Goal: Task Accomplishment & Management: Use online tool/utility

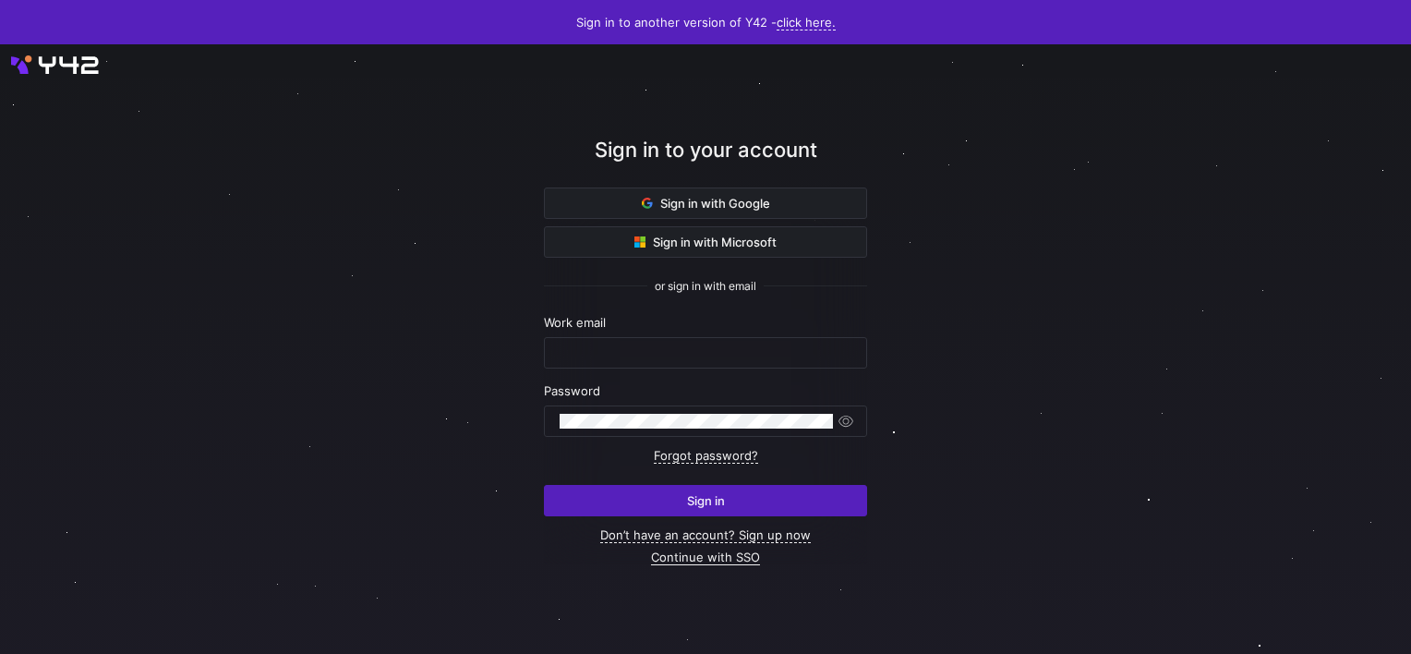
click at [691, 559] on link "Continue with SSO" at bounding box center [705, 557] width 109 height 16
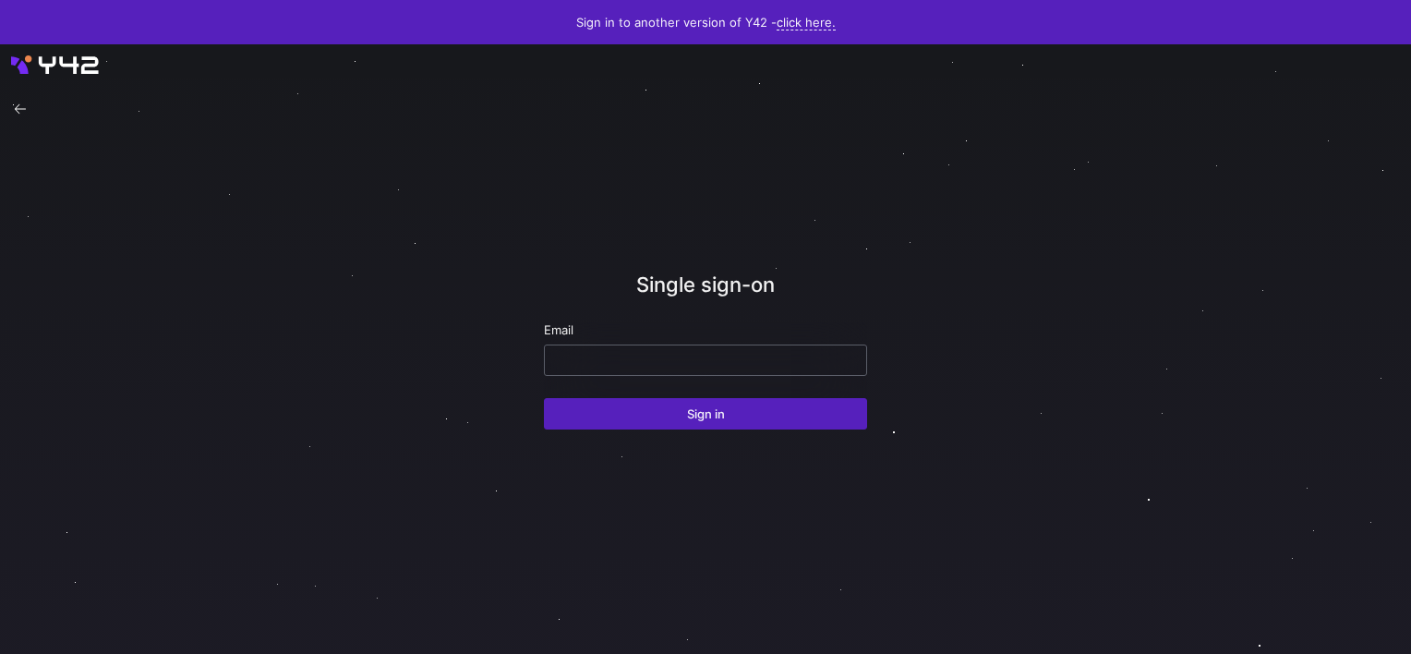
click at [645, 356] on input "email" at bounding box center [706, 360] width 292 height 15
type input "[PERSON_NAME][EMAIL_ADDRESS][DOMAIN_NAME]"
click at [544, 398] on button "Sign in" at bounding box center [705, 413] width 323 height 31
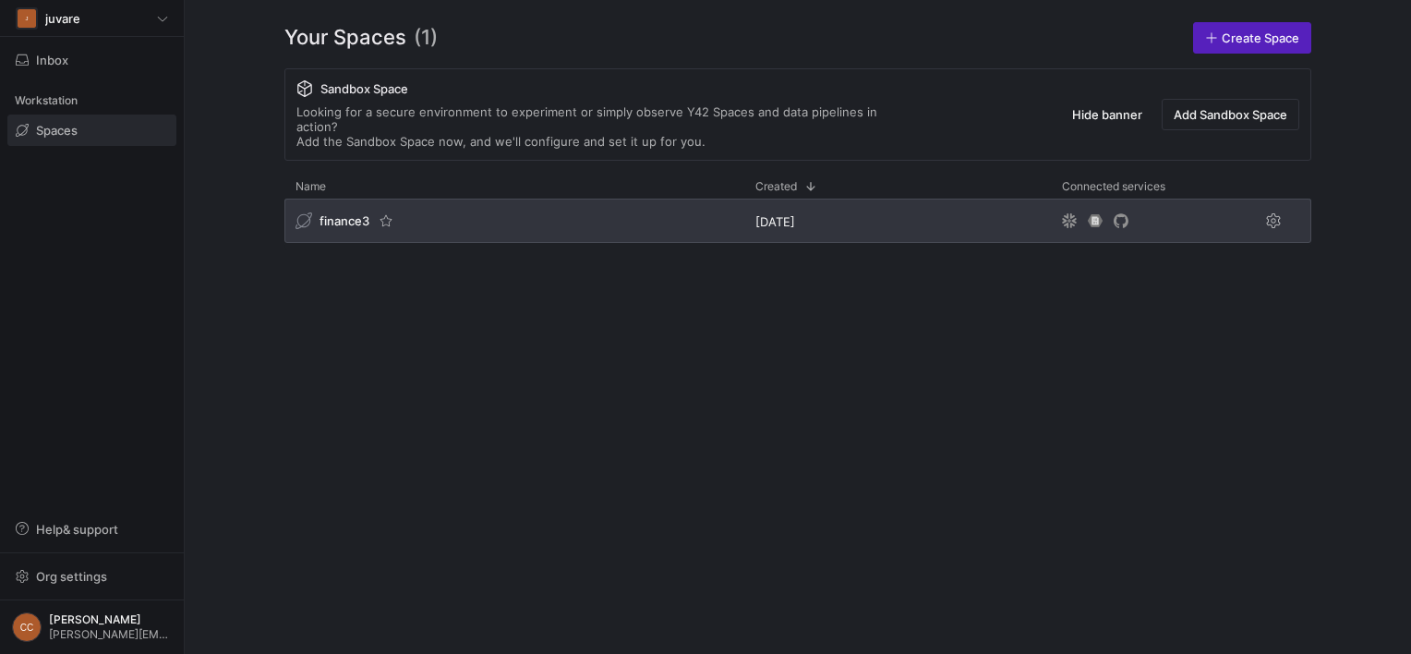
click at [333, 213] on span "finance3" at bounding box center [345, 220] width 50 height 15
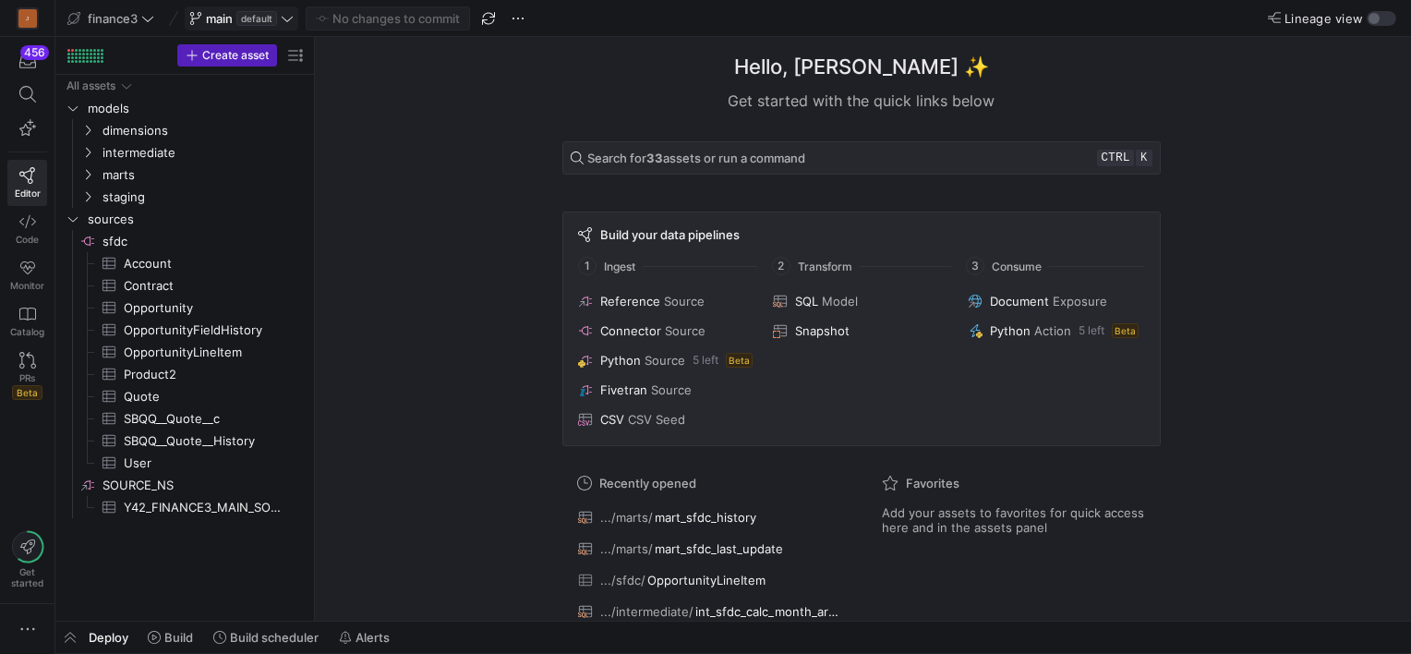
click at [274, 15] on span "default" at bounding box center [256, 18] width 41 height 15
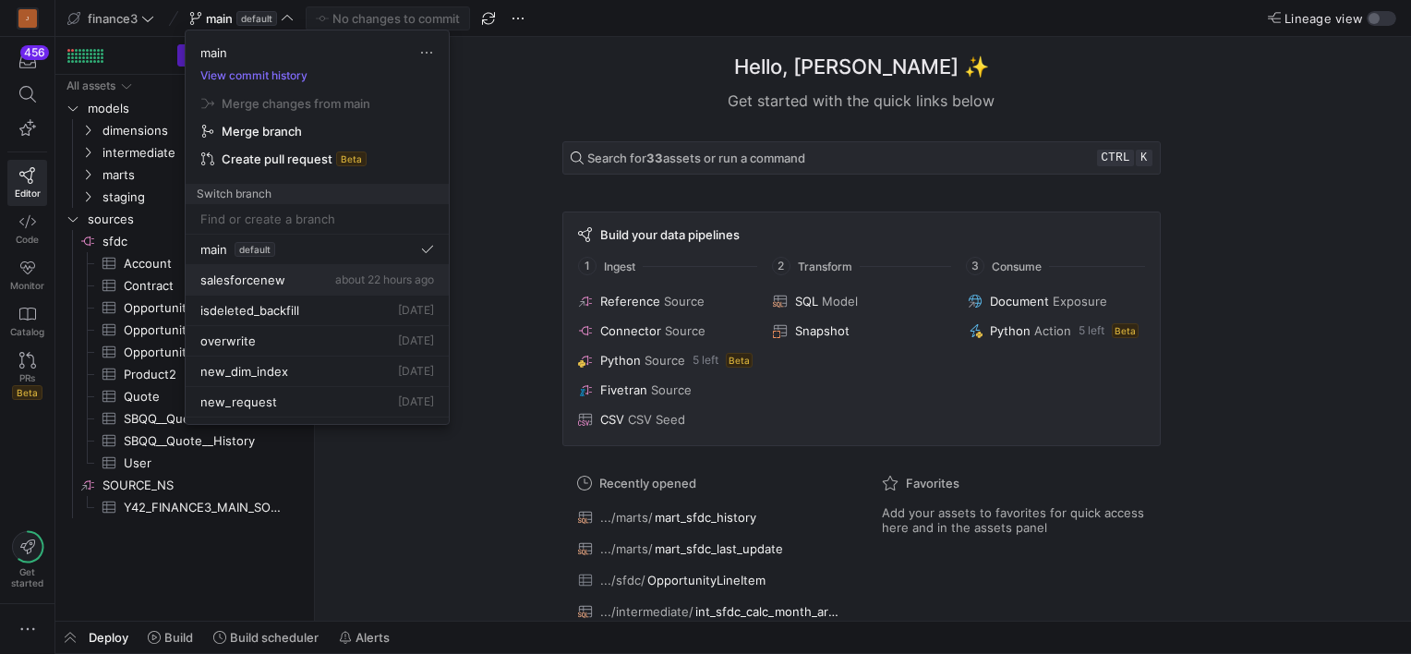
click at [265, 281] on span "salesforcenew" at bounding box center [242, 279] width 85 height 15
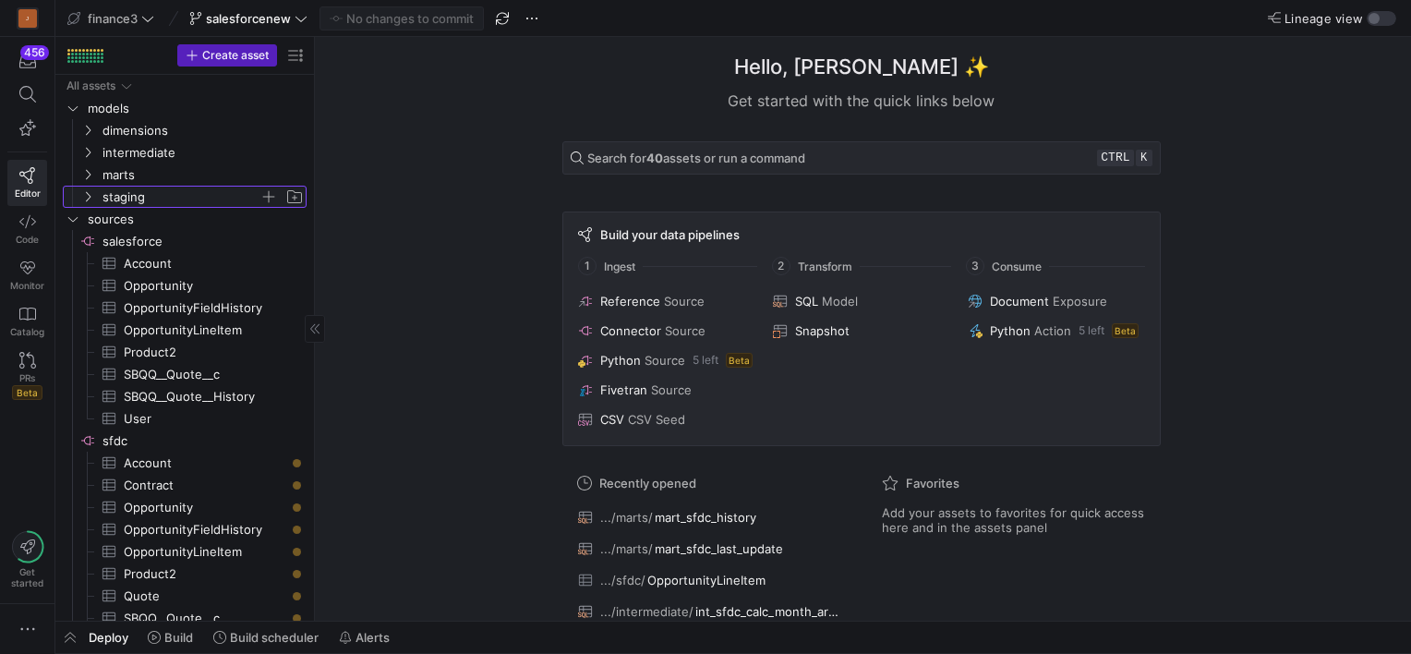
click at [98, 190] on span "staging" at bounding box center [191, 197] width 227 height 20
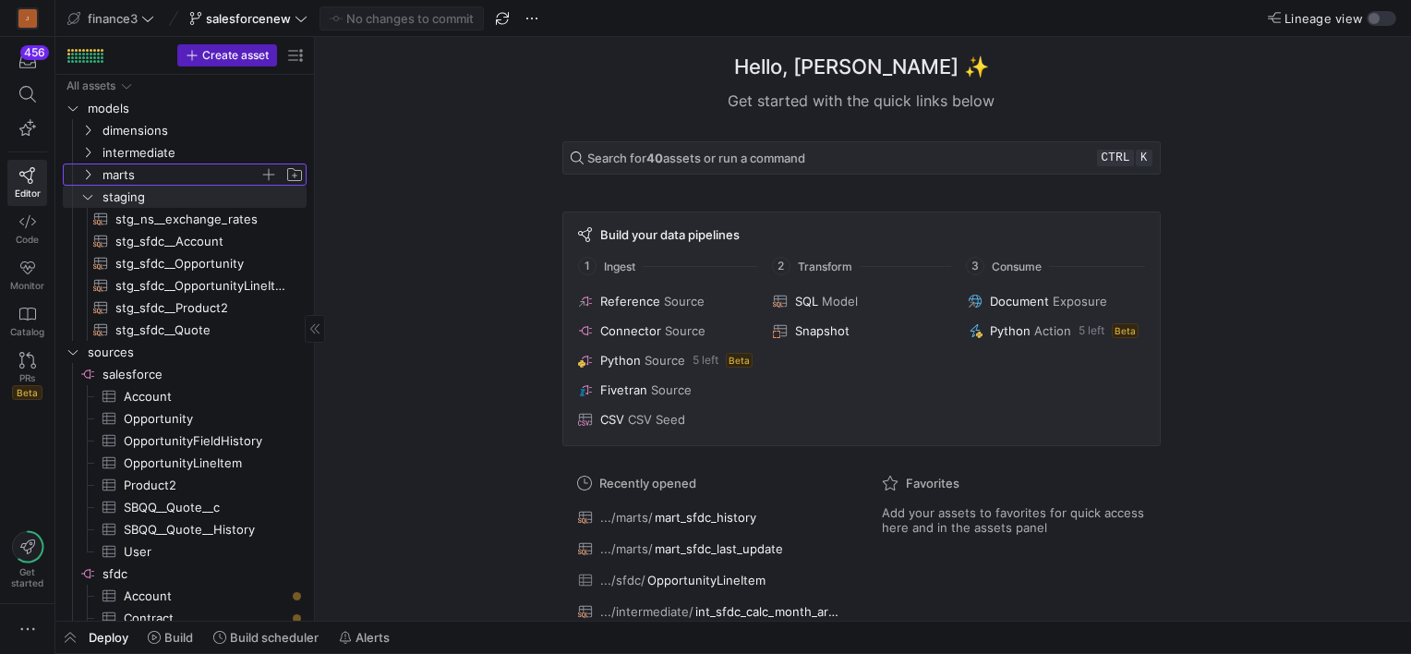
click at [83, 171] on icon "Press SPACE to select this row." at bounding box center [87, 174] width 13 height 11
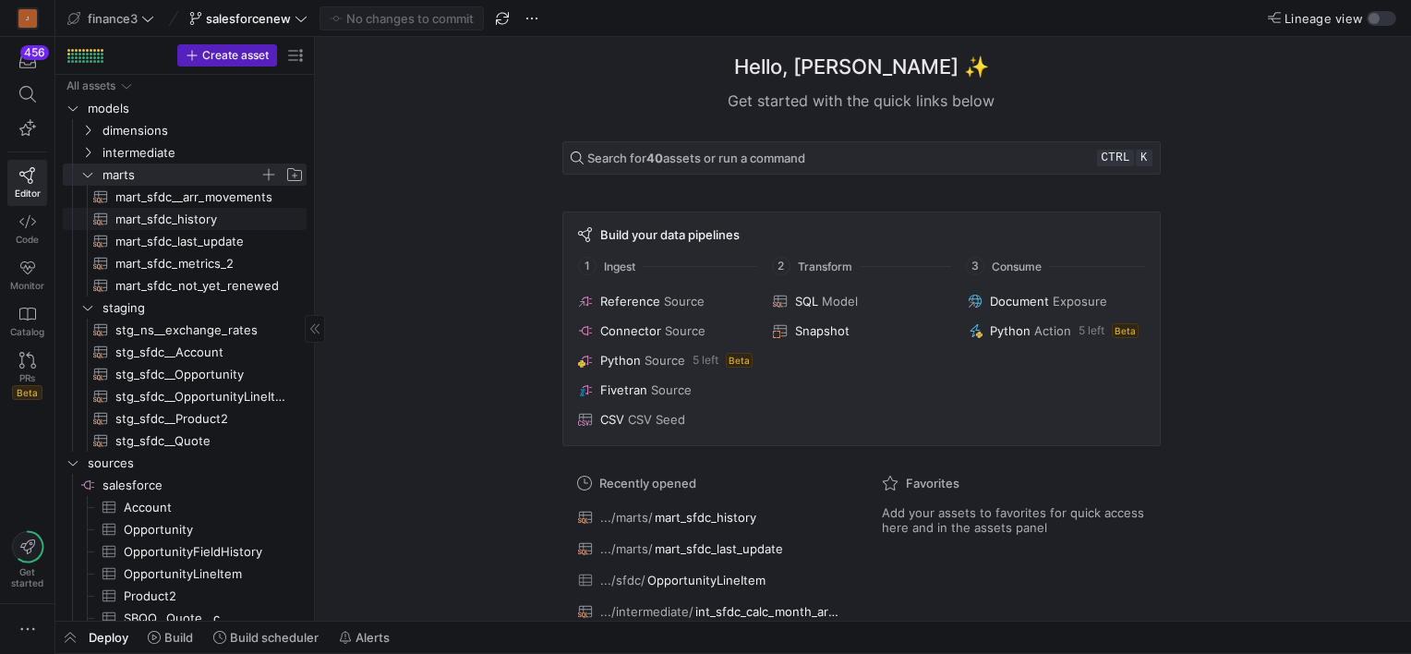
click at [163, 219] on span "mart_sfdc_history​​​​​​​​​​" at bounding box center [200, 219] width 170 height 21
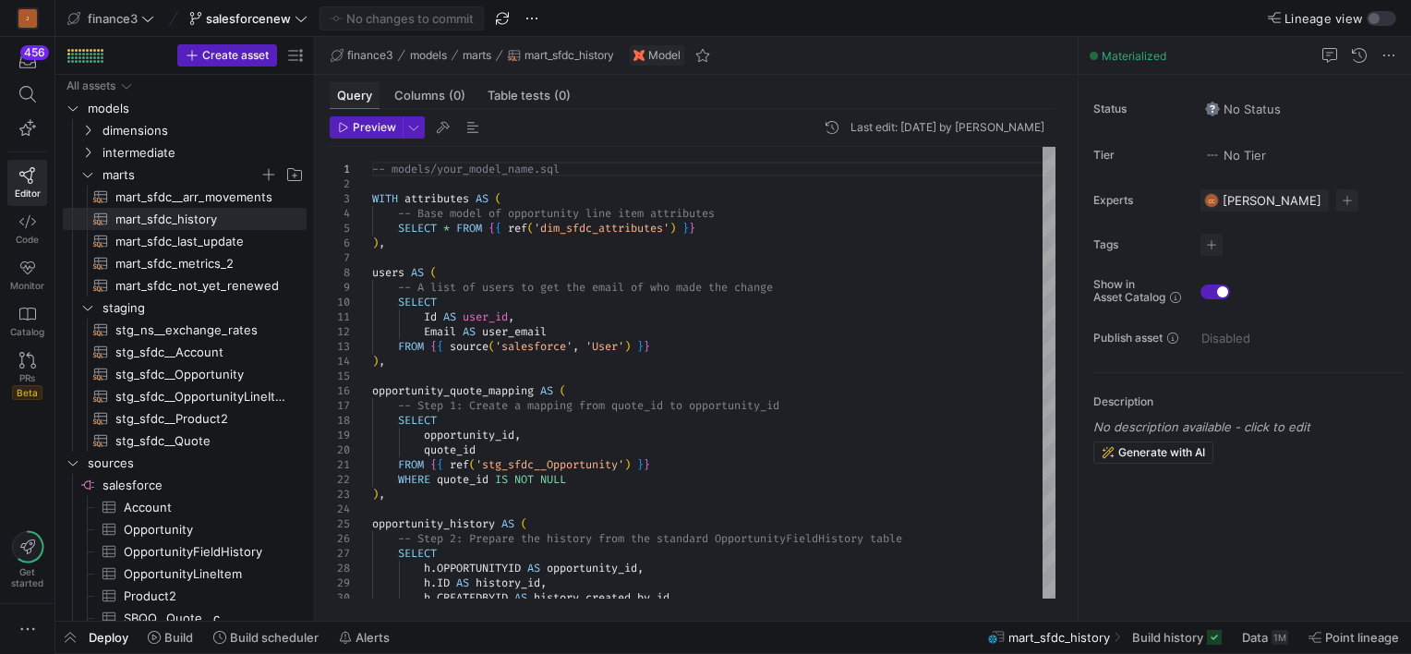
click at [350, 90] on span "Query" at bounding box center [354, 96] width 35 height 12
click at [353, 90] on span "Query" at bounding box center [354, 96] width 35 height 12
type textarea "Id AS user_id, Email AS user_email FROM {{ source('salesforce', 'User') }} ), o…"
click at [536, 343] on div at bounding box center [705, 327] width 1411 height 654
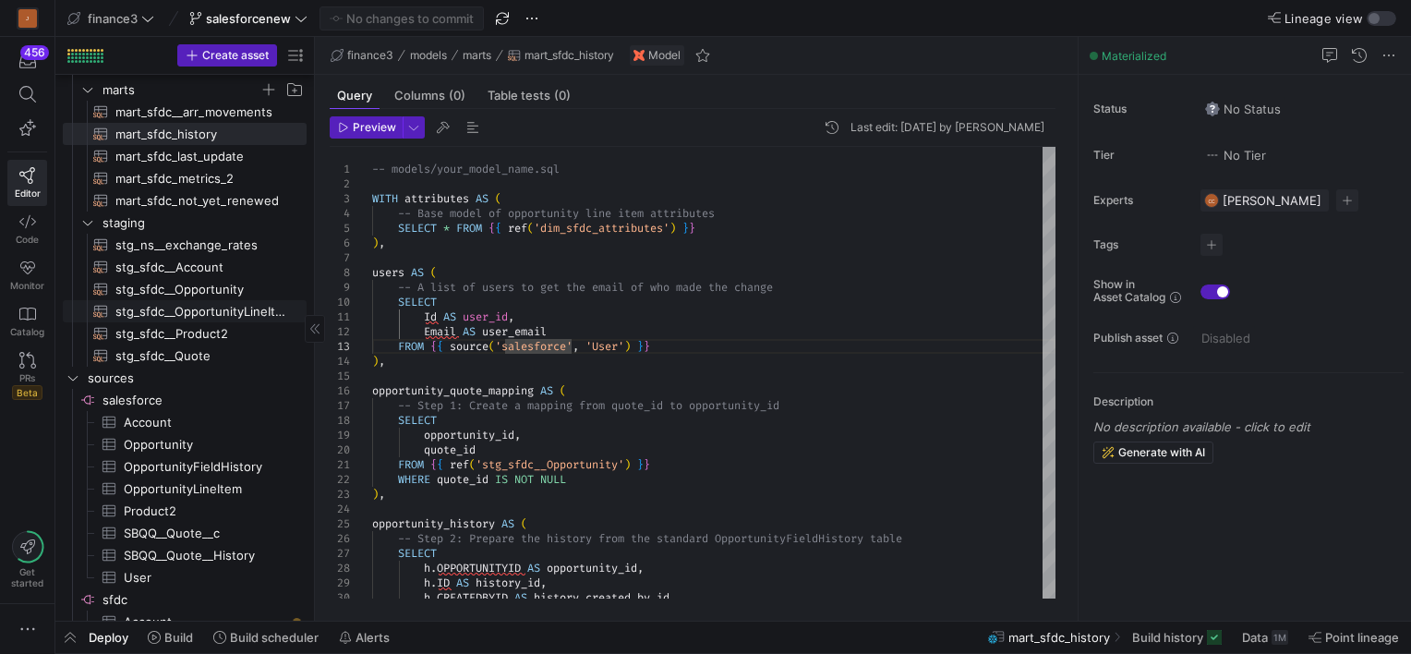
scroll to position [185, 0]
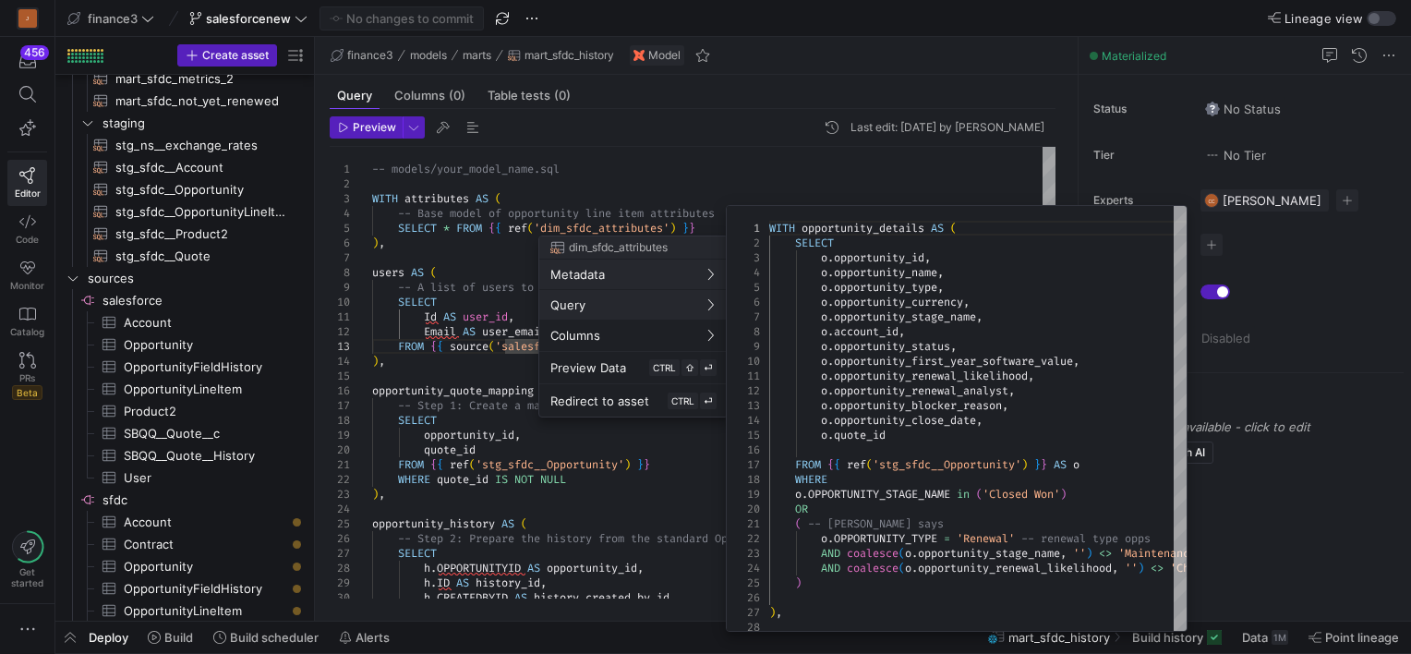
click at [856, 179] on div at bounding box center [705, 327] width 1411 height 654
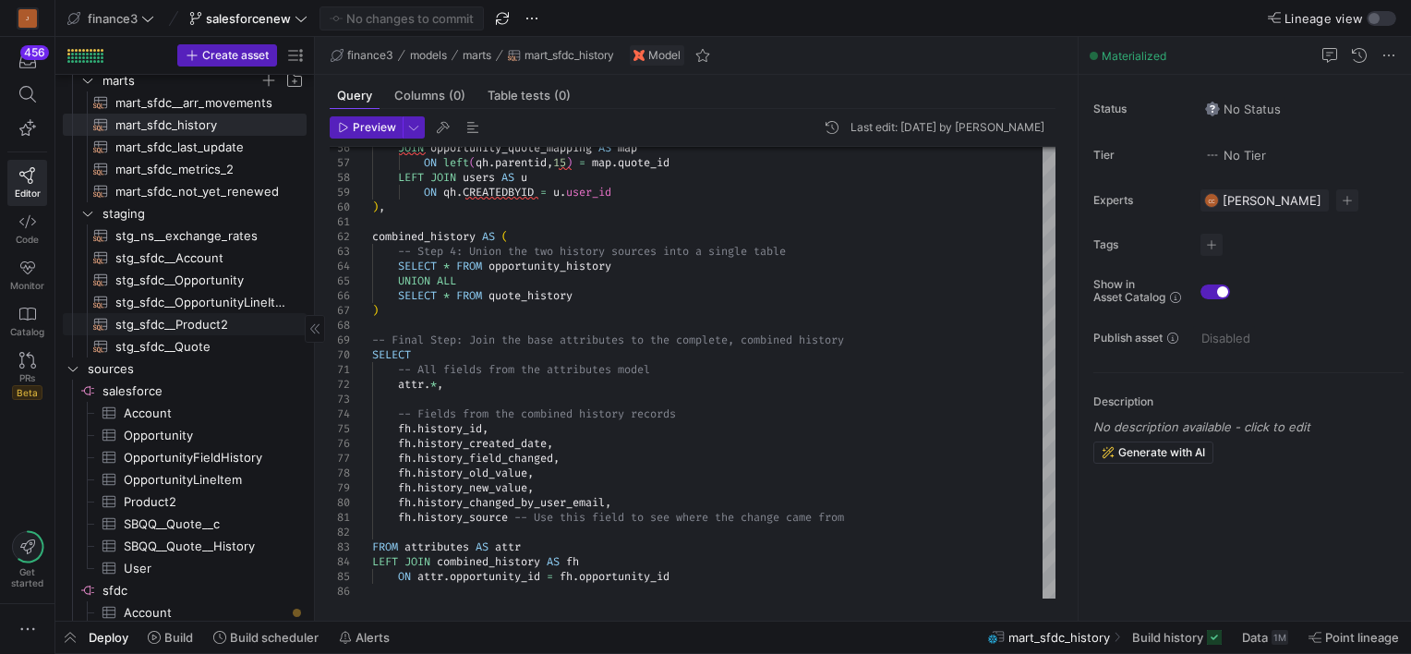
scroll to position [0, 0]
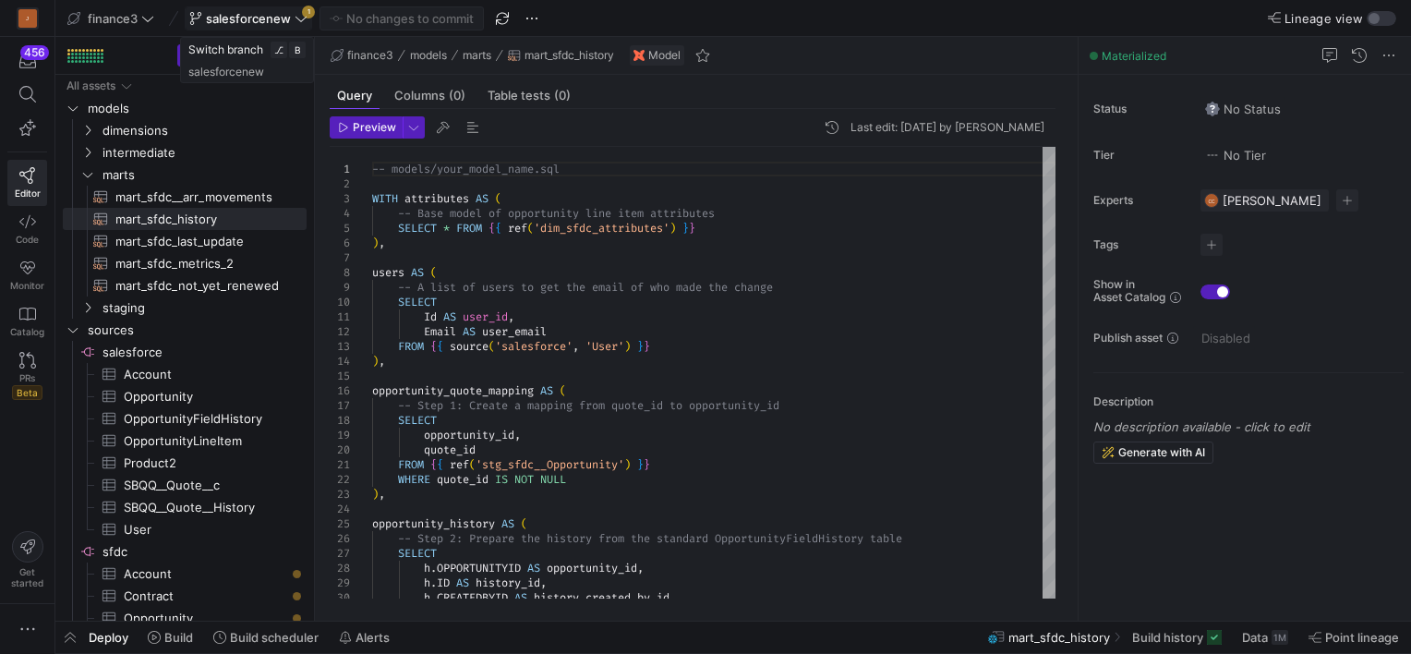
click at [281, 17] on span "salesforcenew" at bounding box center [248, 18] width 85 height 15
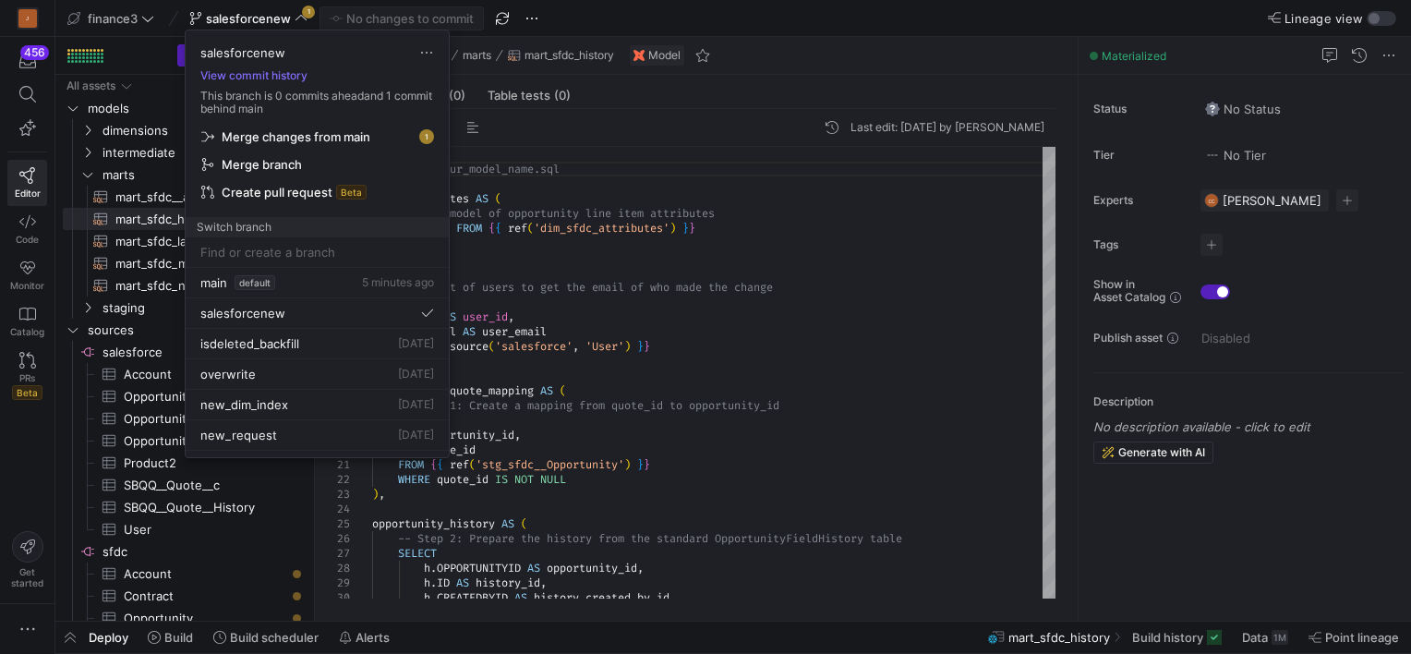
click at [318, 137] on span "Merge changes from main" at bounding box center [296, 136] width 149 height 15
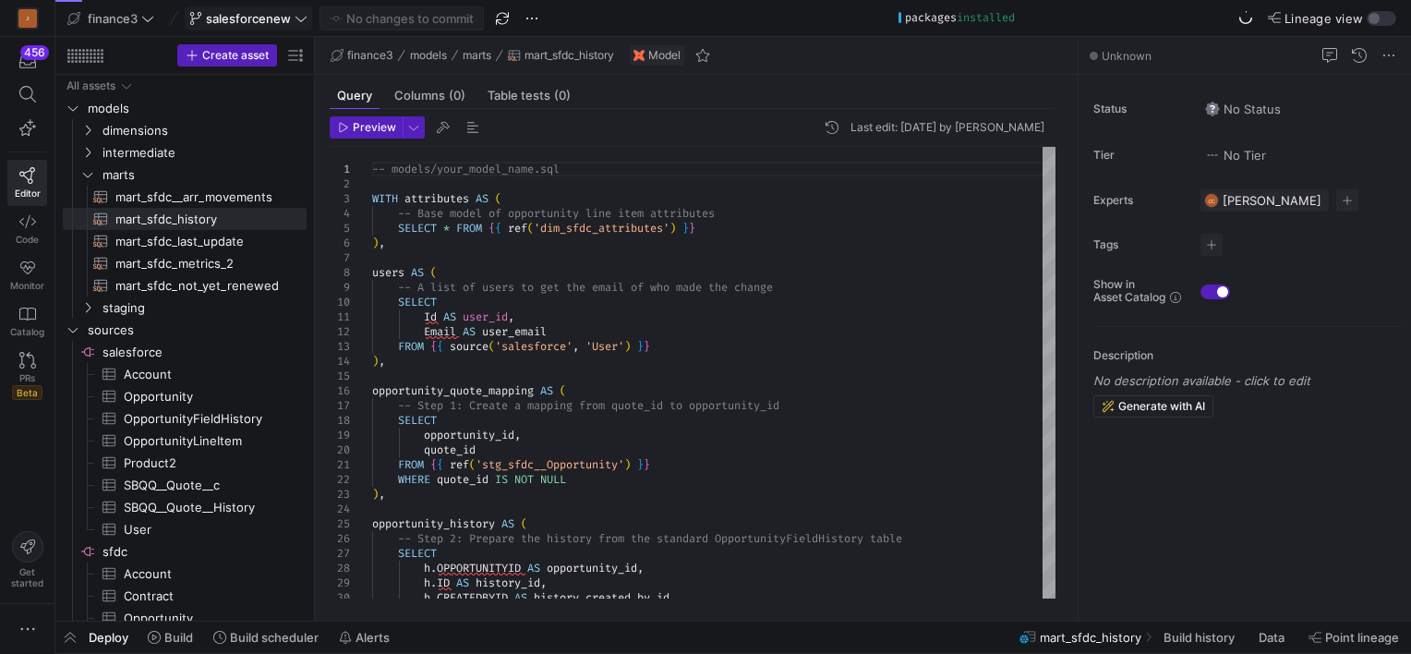
click at [295, 17] on icon at bounding box center [301, 18] width 13 height 13
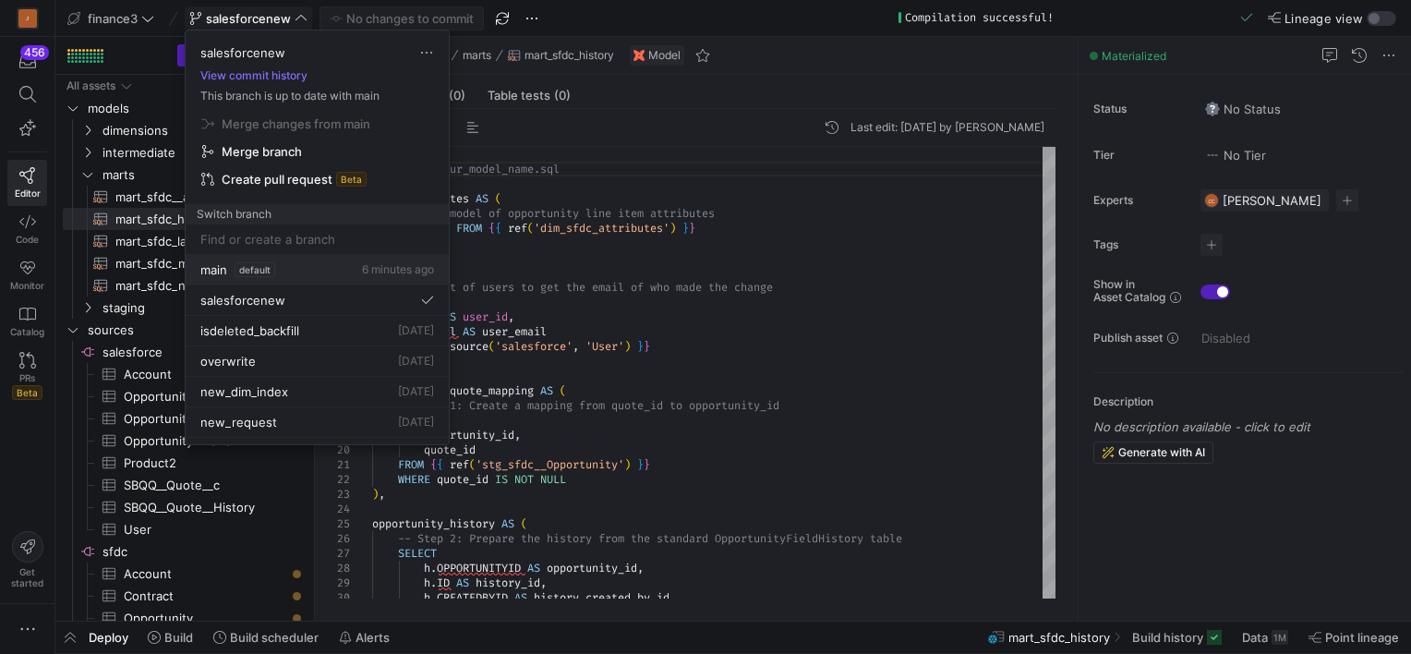
click at [245, 273] on span "default" at bounding box center [255, 269] width 41 height 15
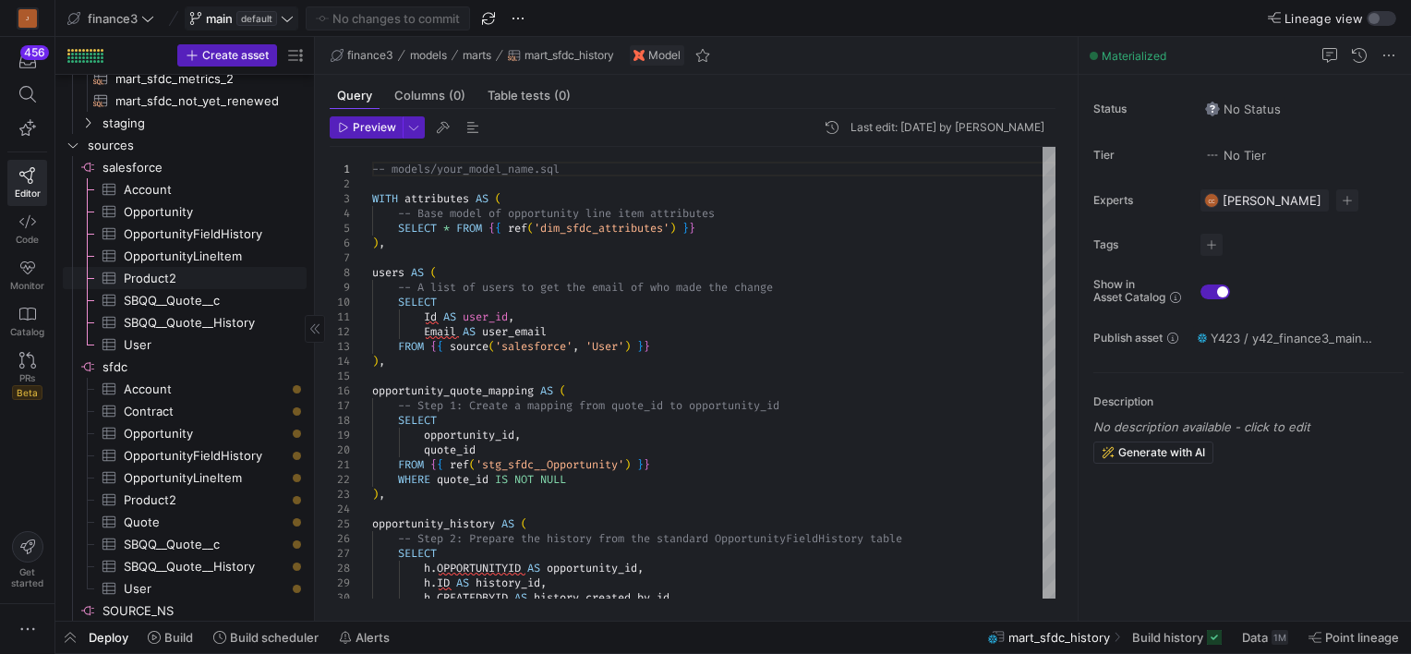
scroll to position [207, 0]
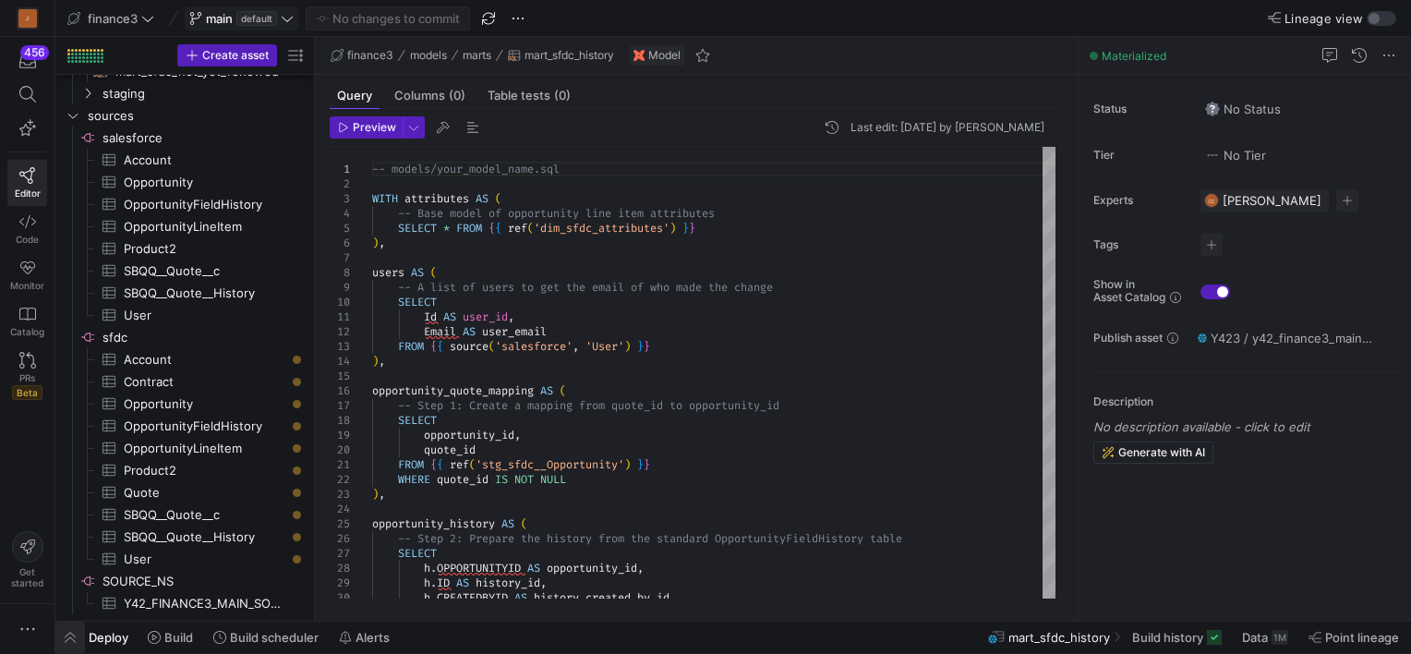
click at [84, 635] on span "button" at bounding box center [70, 636] width 30 height 31
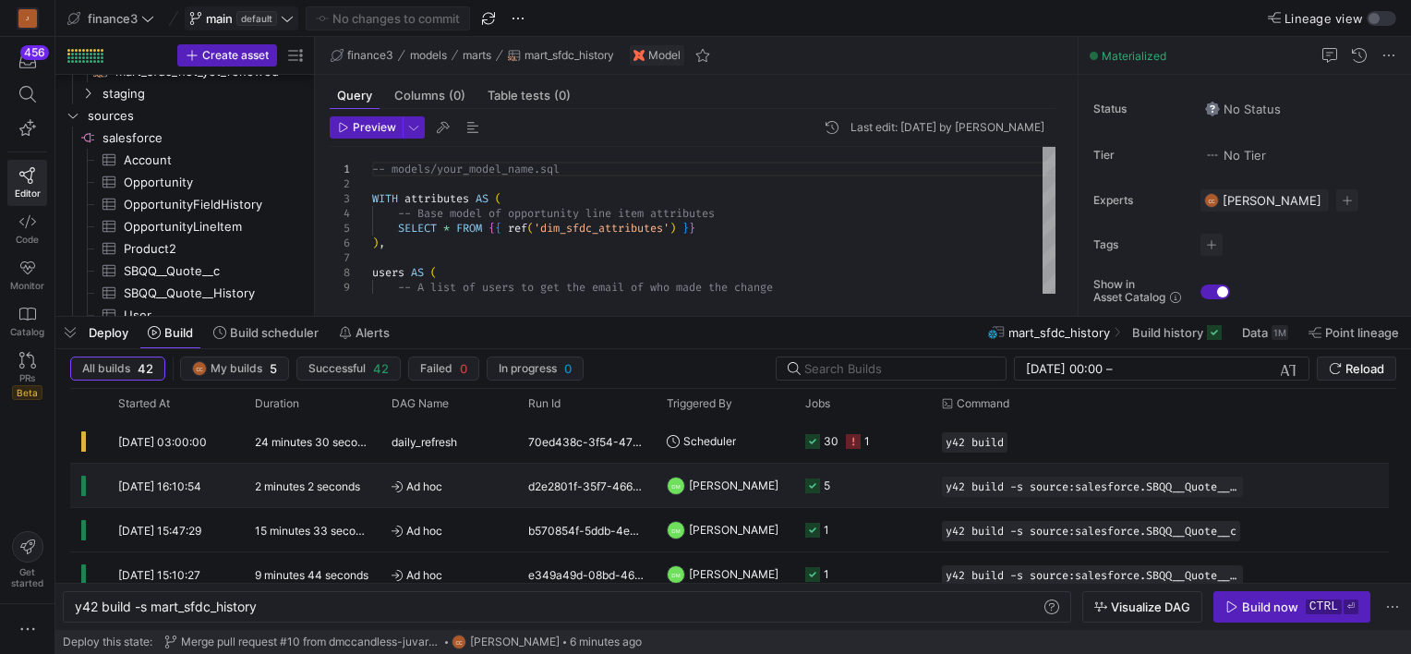
click at [903, 490] on y42-job-status-cell-renderer "5" at bounding box center [862, 486] width 115 height 42
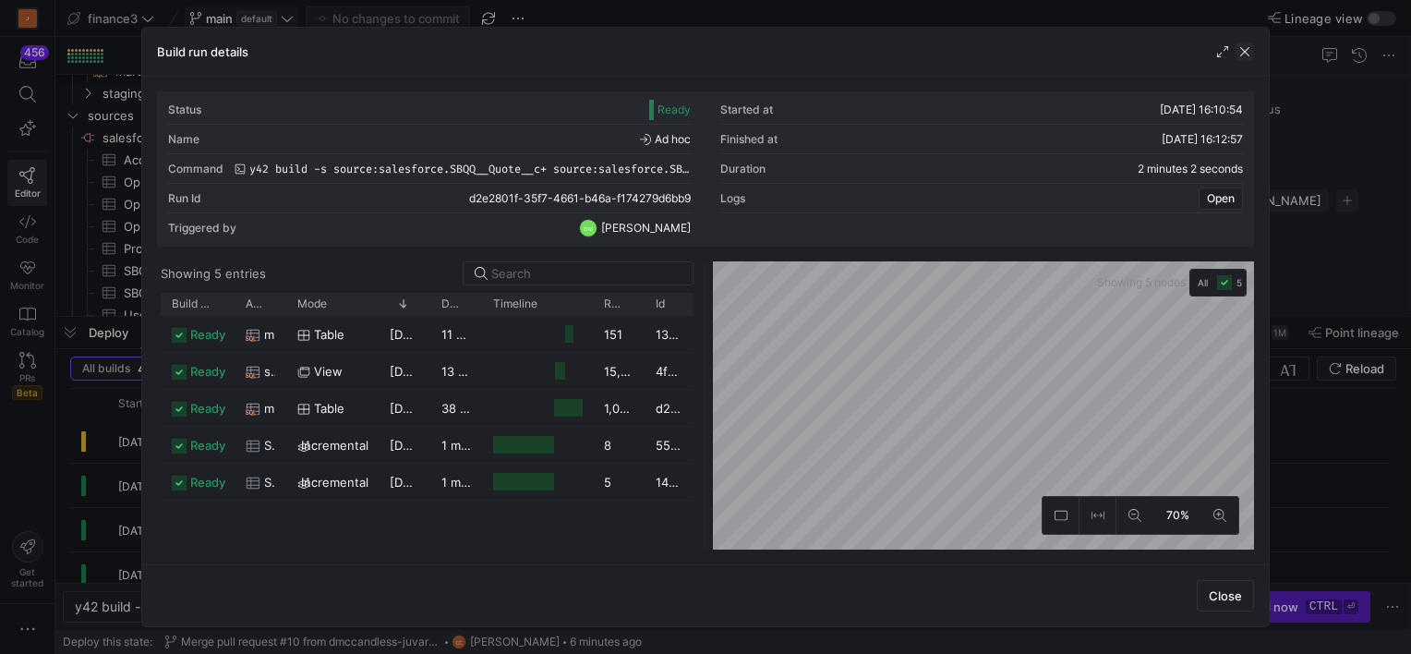
click at [1241, 44] on span "button" at bounding box center [1245, 51] width 18 height 18
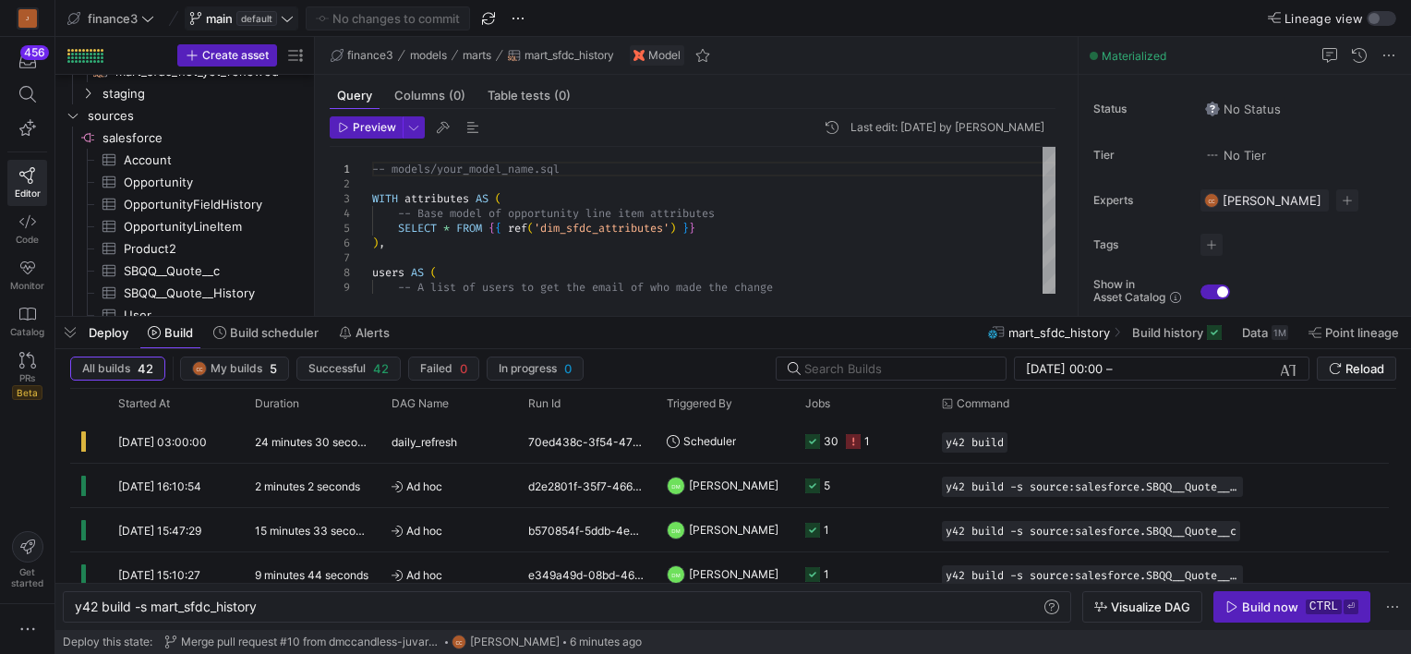
click at [276, 15] on span "default" at bounding box center [256, 18] width 41 height 15
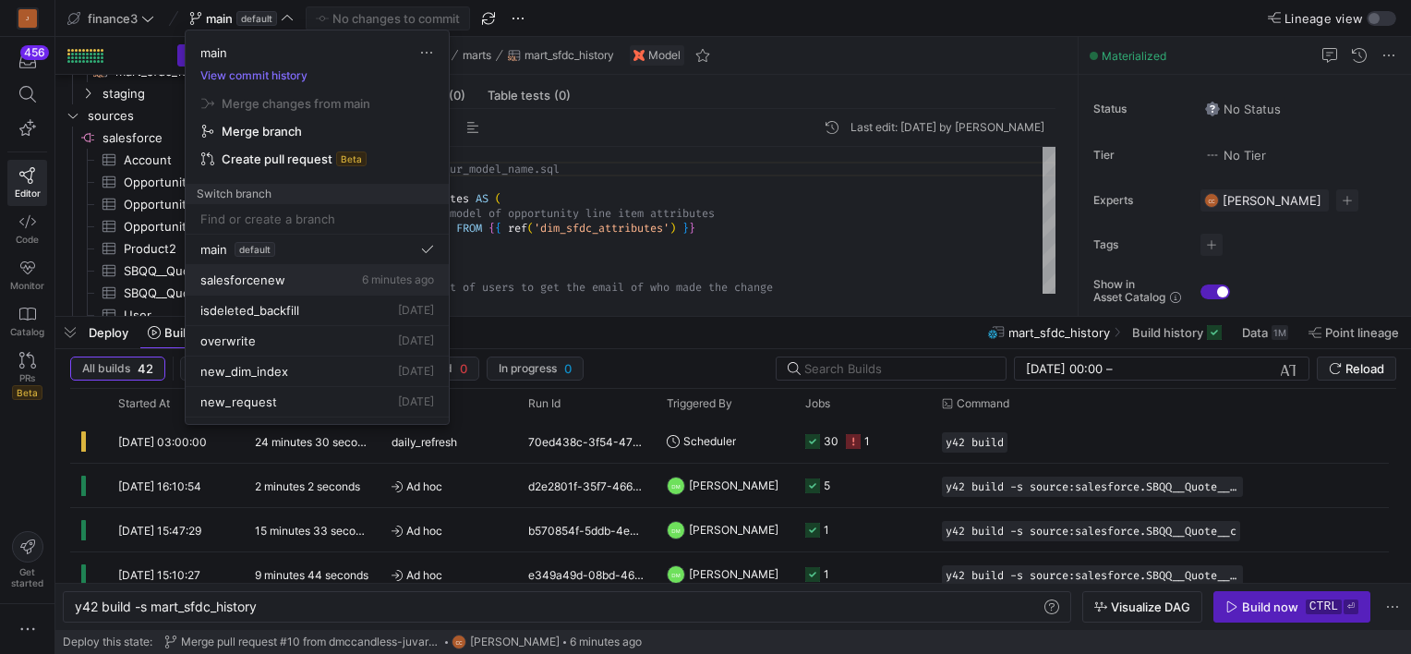
click at [300, 278] on div "salesforcenew 6 minutes ago" at bounding box center [317, 279] width 234 height 15
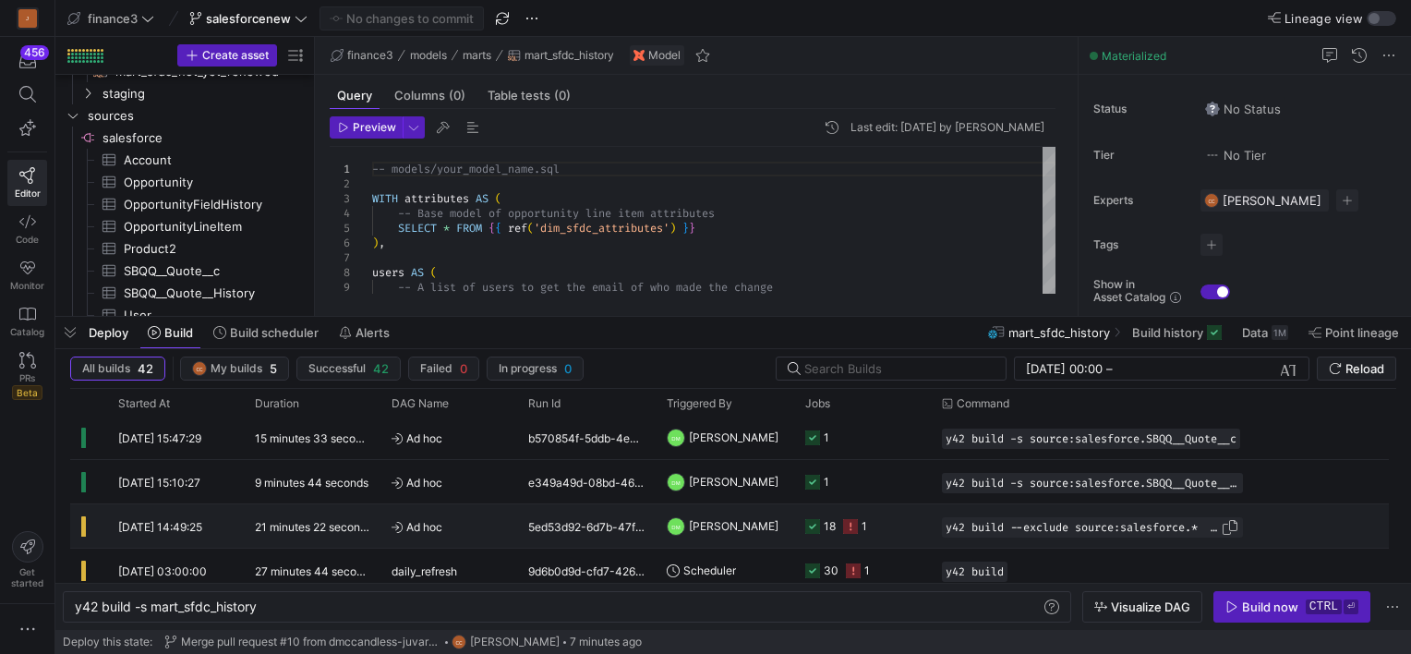
click at [1074, 525] on span "y42 build --exclude source:salesforce.* --exclude source:sfdc.*" at bounding box center [1083, 527] width 275 height 13
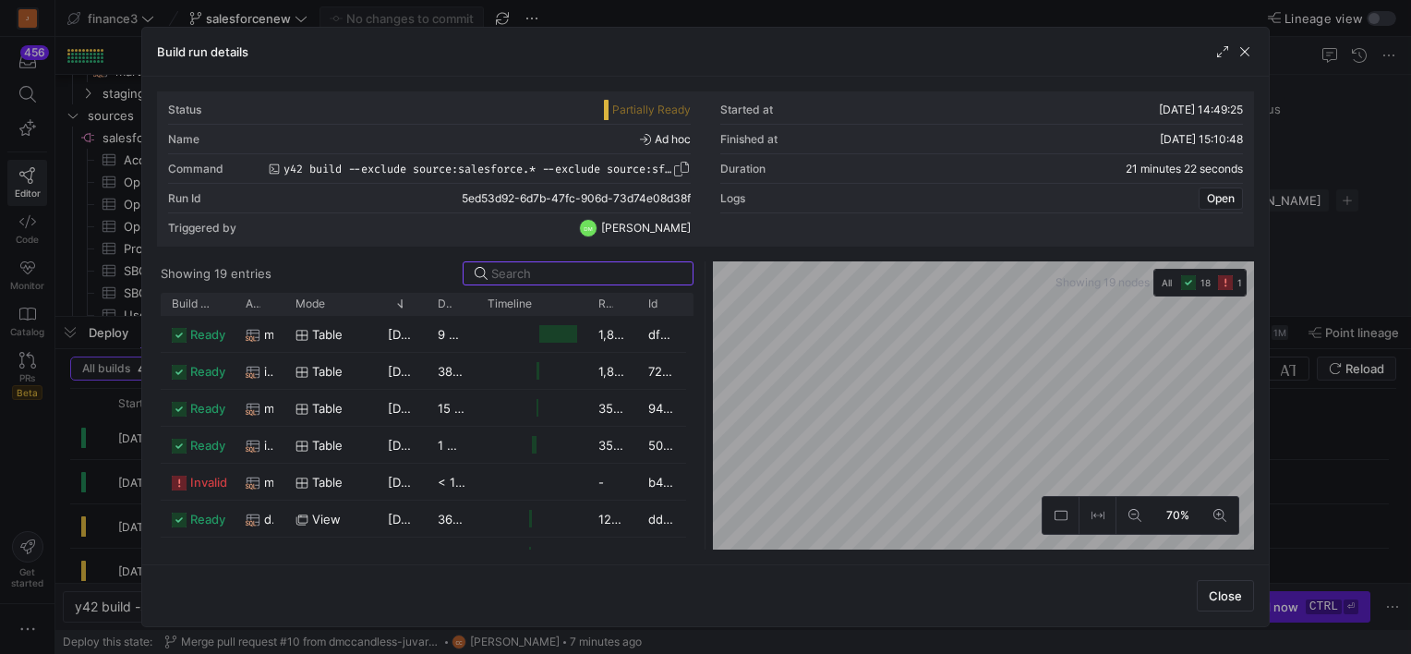
click at [680, 168] on span "button" at bounding box center [681, 169] width 18 height 18
click at [1249, 49] on span "button" at bounding box center [1245, 51] width 18 height 18
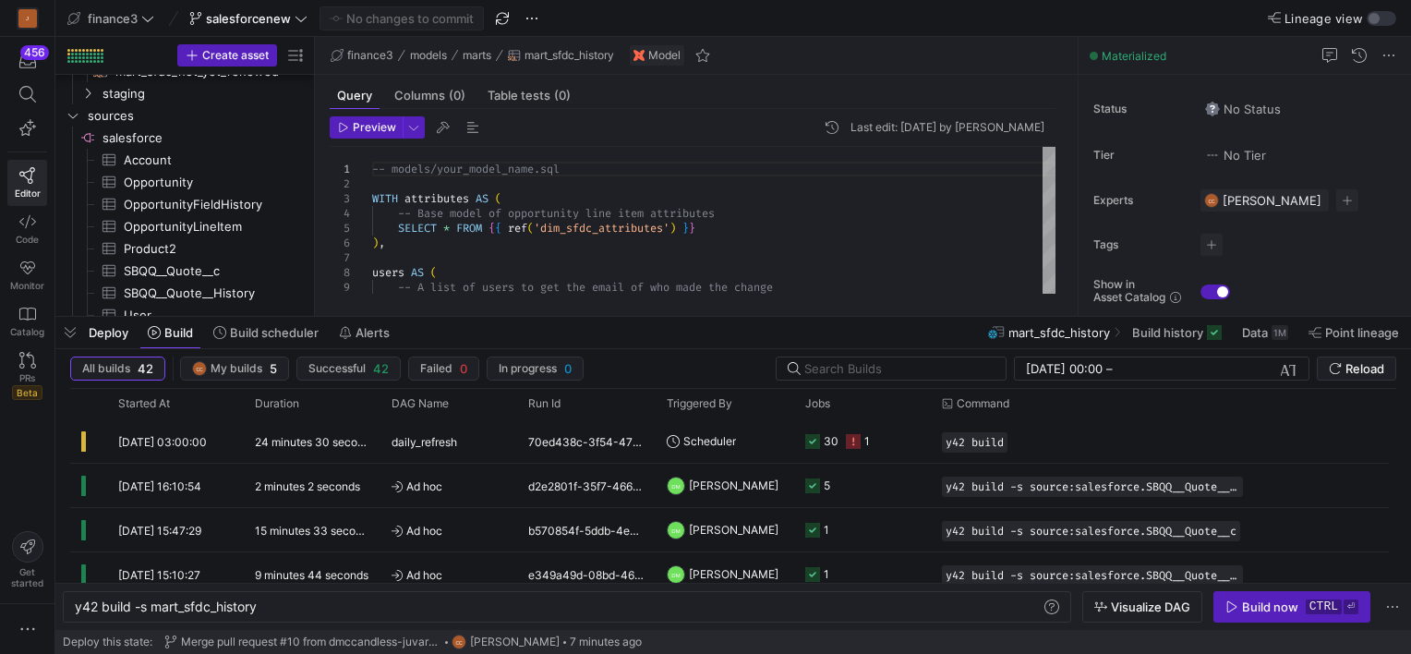
click at [302, 18] on icon at bounding box center [301, 19] width 11 height 6
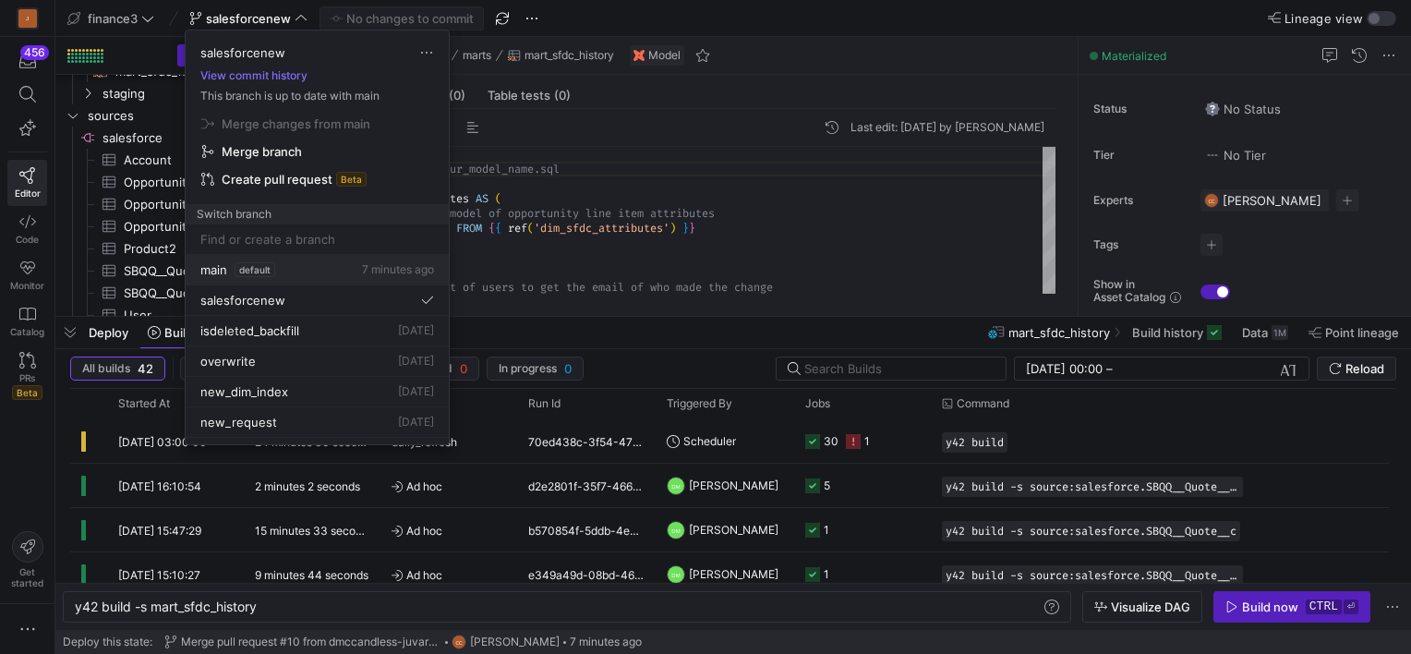
click at [214, 268] on span "main" at bounding box center [213, 269] width 27 height 15
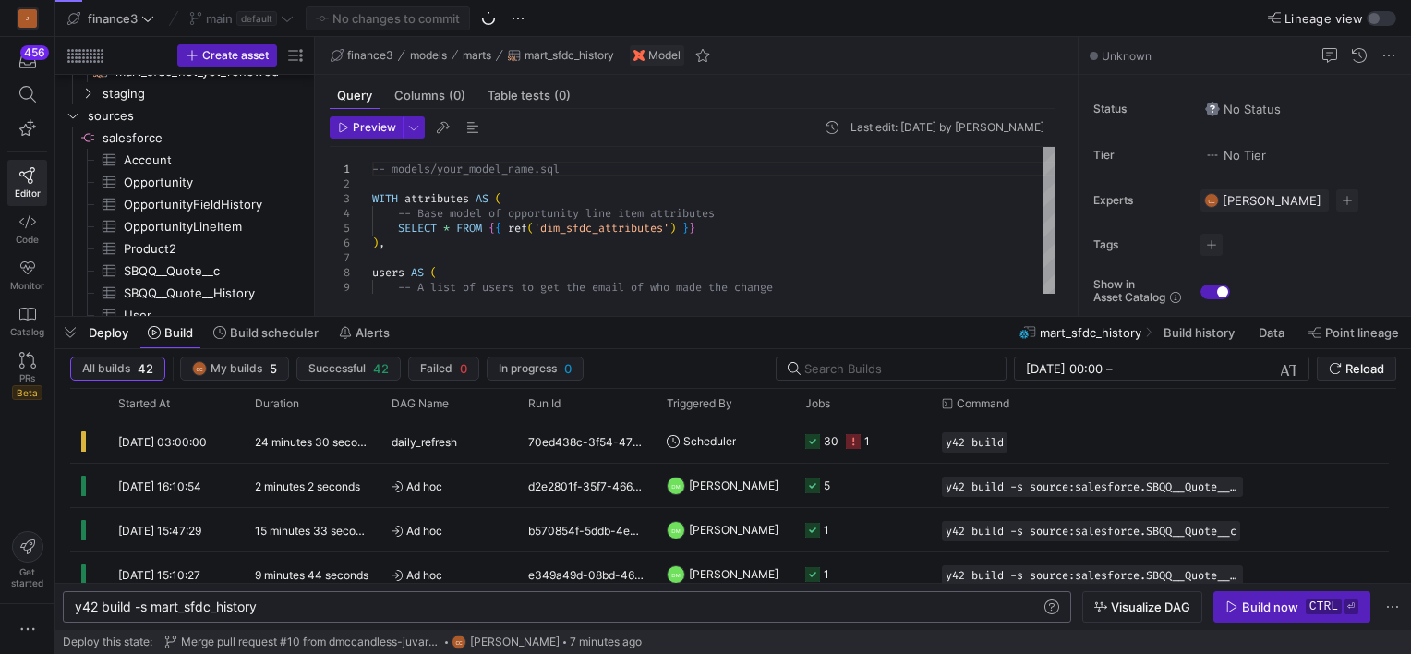
click at [271, 609] on div "y42 build -s mart_sfdc_history" at bounding box center [559, 606] width 968 height 15
type textarea "y42 build --exclude source:salesforce.* --exclude source:sfdc.*"
click at [59, 336] on span "button" at bounding box center [70, 332] width 30 height 31
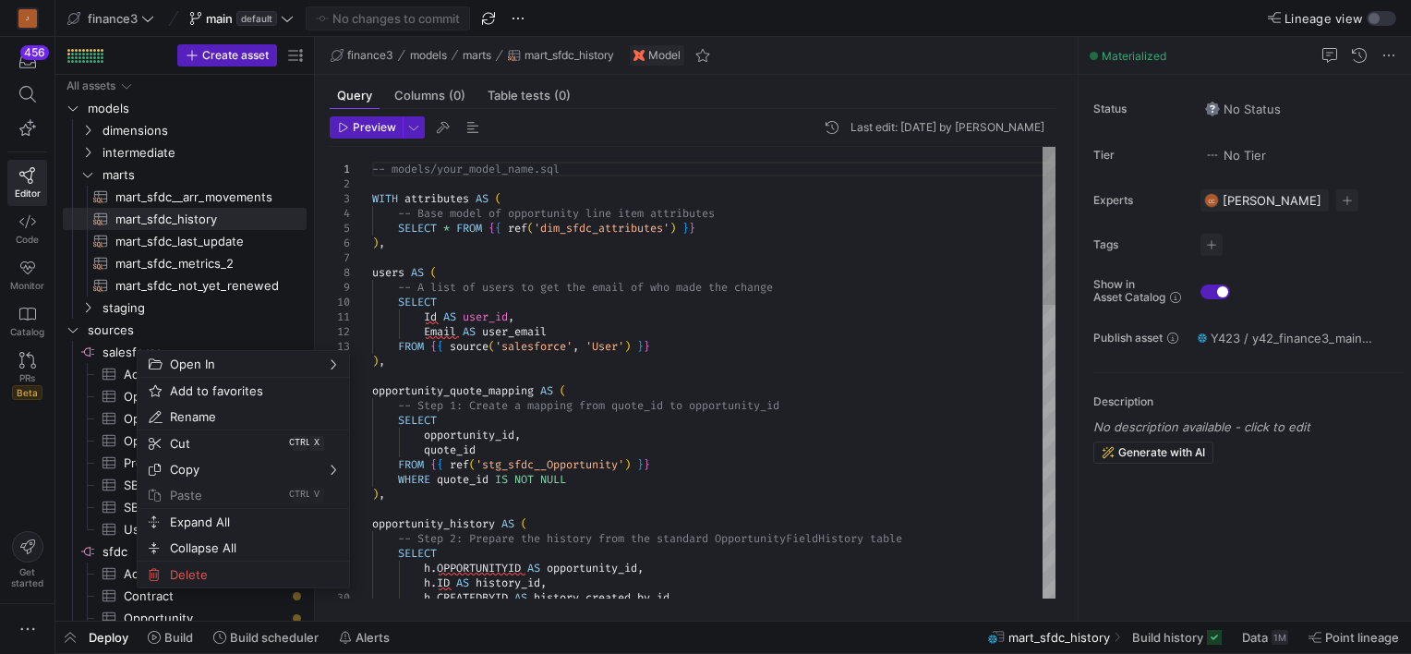
type textarea "Id AS user_id, Email AS user_email FROM {{ source('salesforce', 'User') }} ), o…"
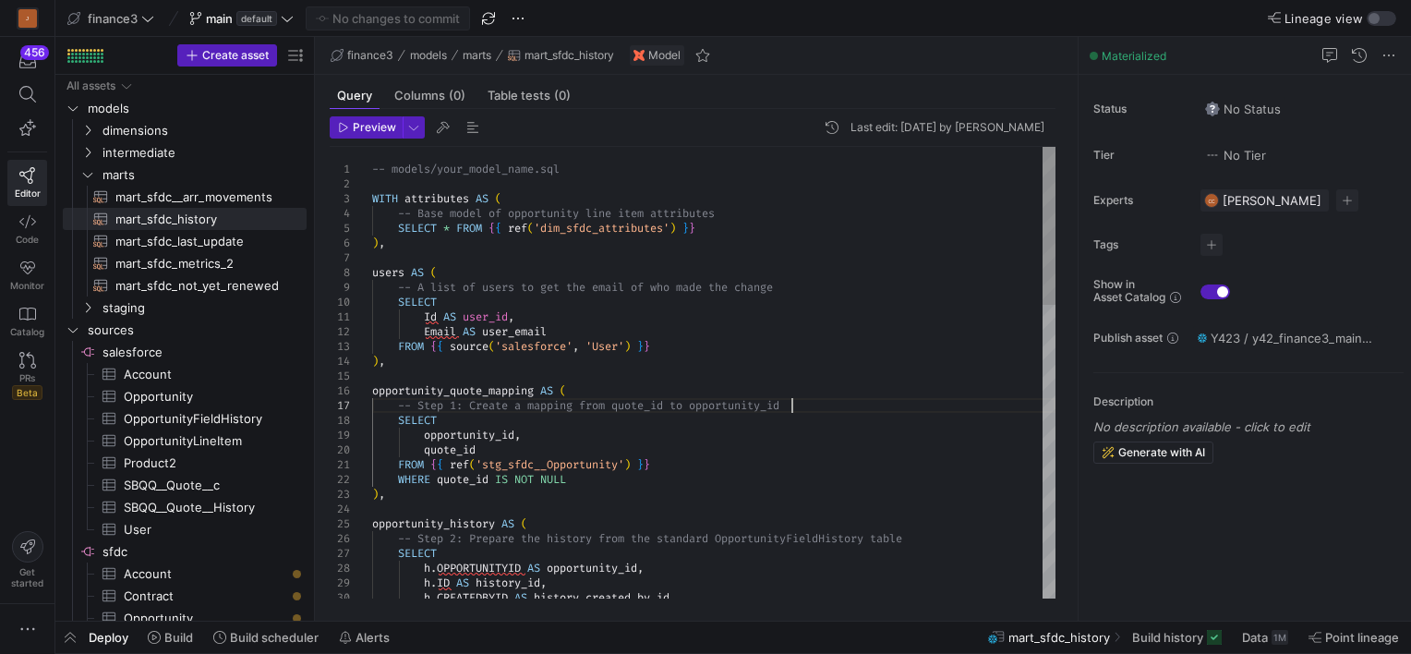
click at [73, 643] on span "button" at bounding box center [70, 636] width 30 height 31
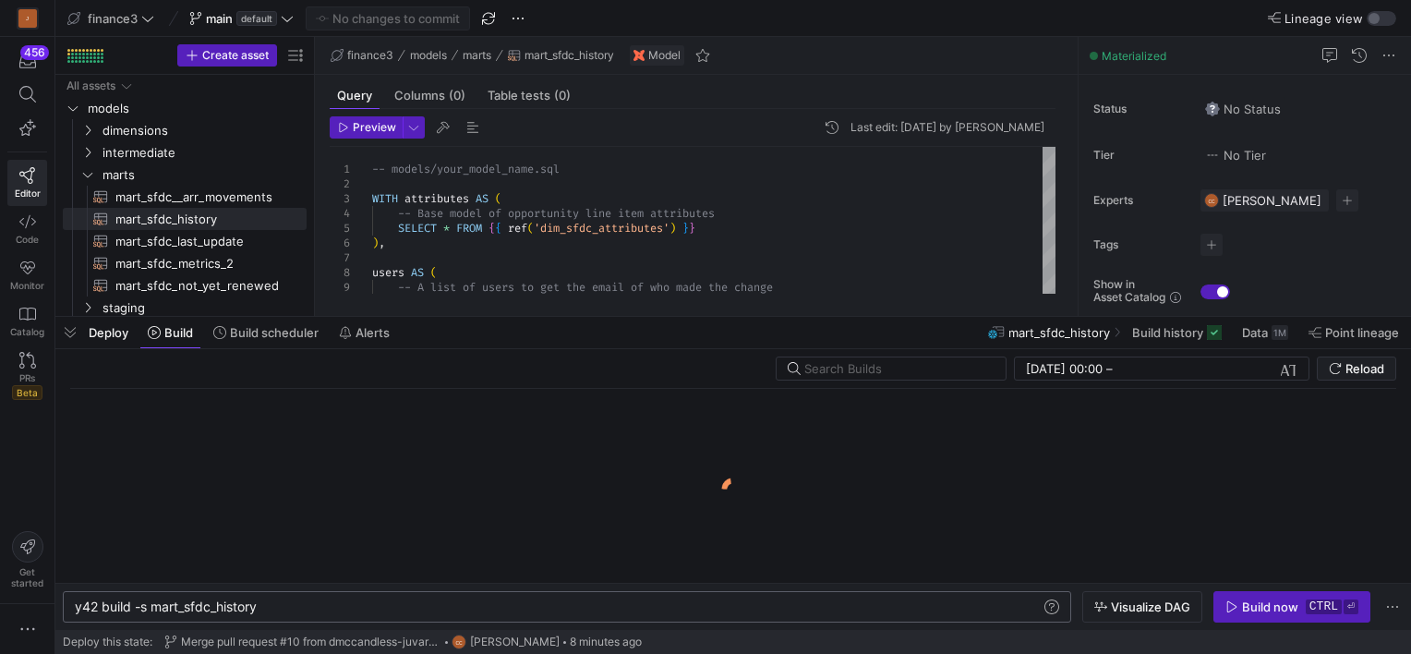
click at [289, 610] on div "y42 build -s mart_sfdc_history" at bounding box center [559, 606] width 968 height 15
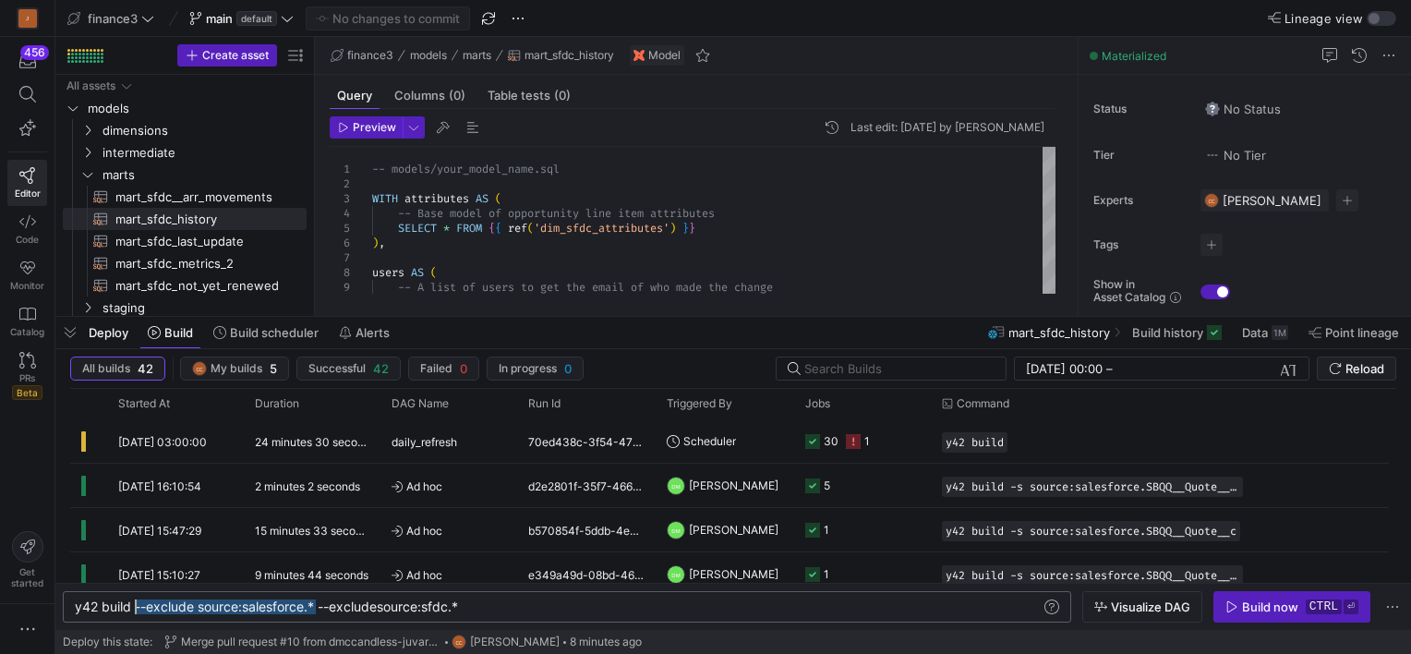
drag, startPoint x: 317, startPoint y: 606, endPoint x: 135, endPoint y: 606, distance: 181.9
click at [135, 606] on div "y42 build --exclude source:salesforce.* --exclude source:sfdc.*" at bounding box center [559, 606] width 968 height 15
type textarea "y42 build --exclude source:sfdc.*"
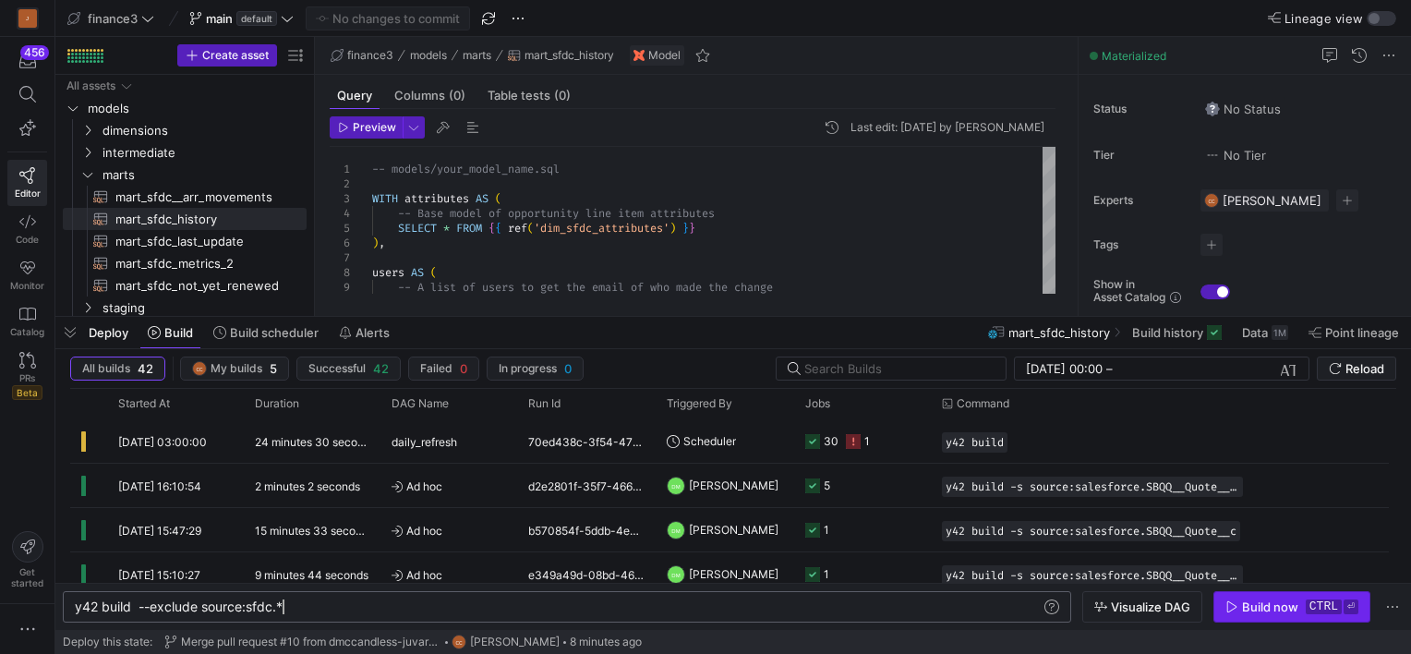
click at [1264, 604] on div "Build now" at bounding box center [1270, 606] width 56 height 15
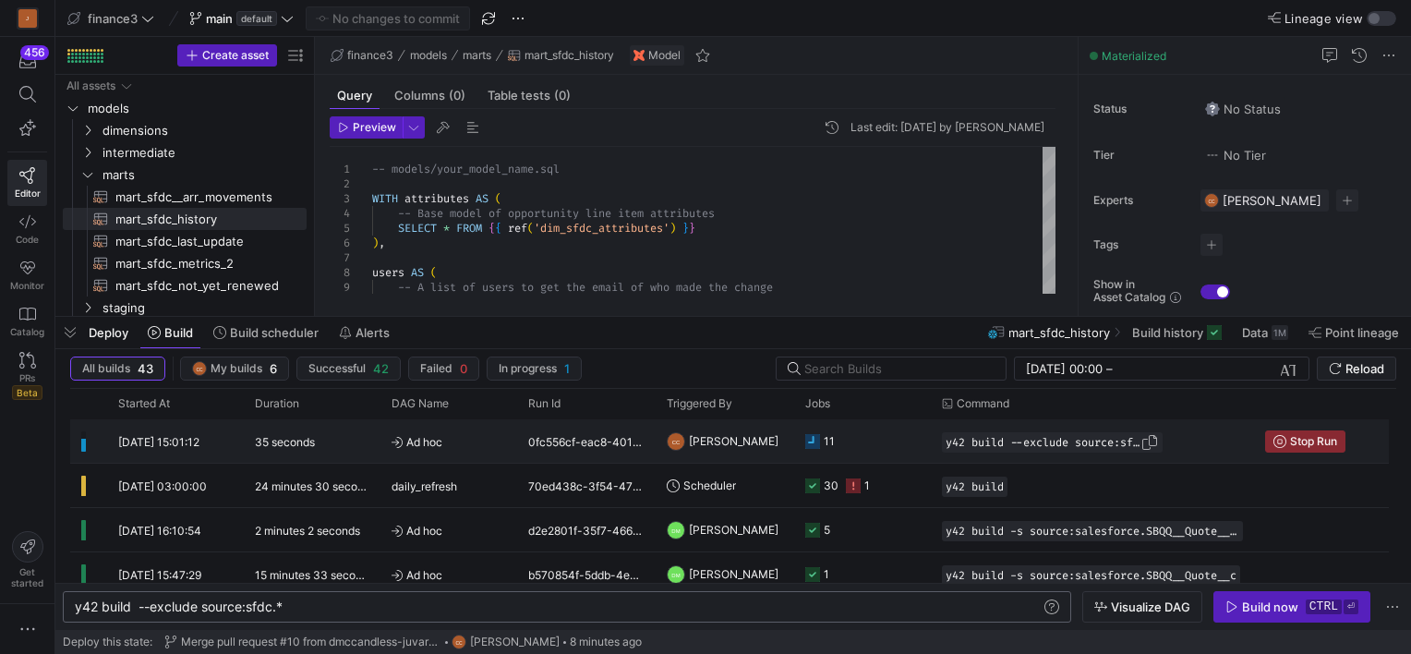
click at [1004, 436] on span "y42 build --exclude source:sfdc.*" at bounding box center [1043, 442] width 195 height 13
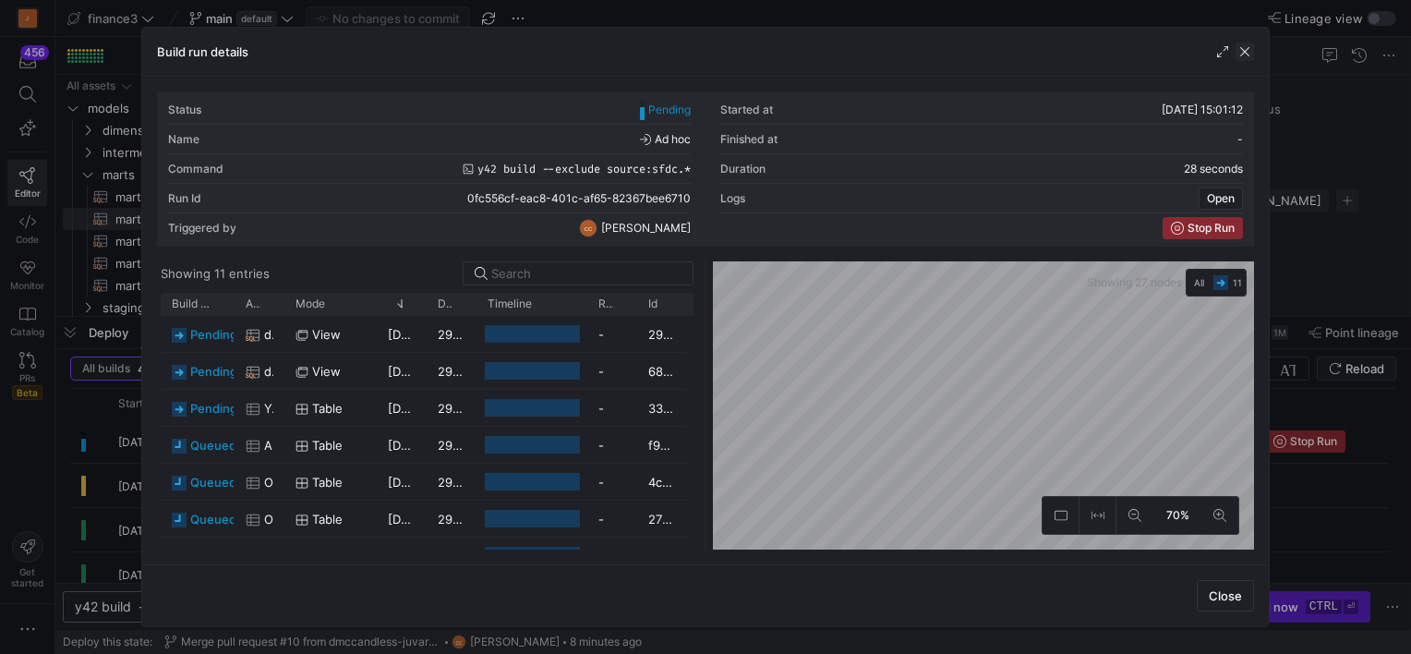
click at [1247, 49] on span "button" at bounding box center [1245, 51] width 18 height 18
